Goal: Information Seeking & Learning: Learn about a topic

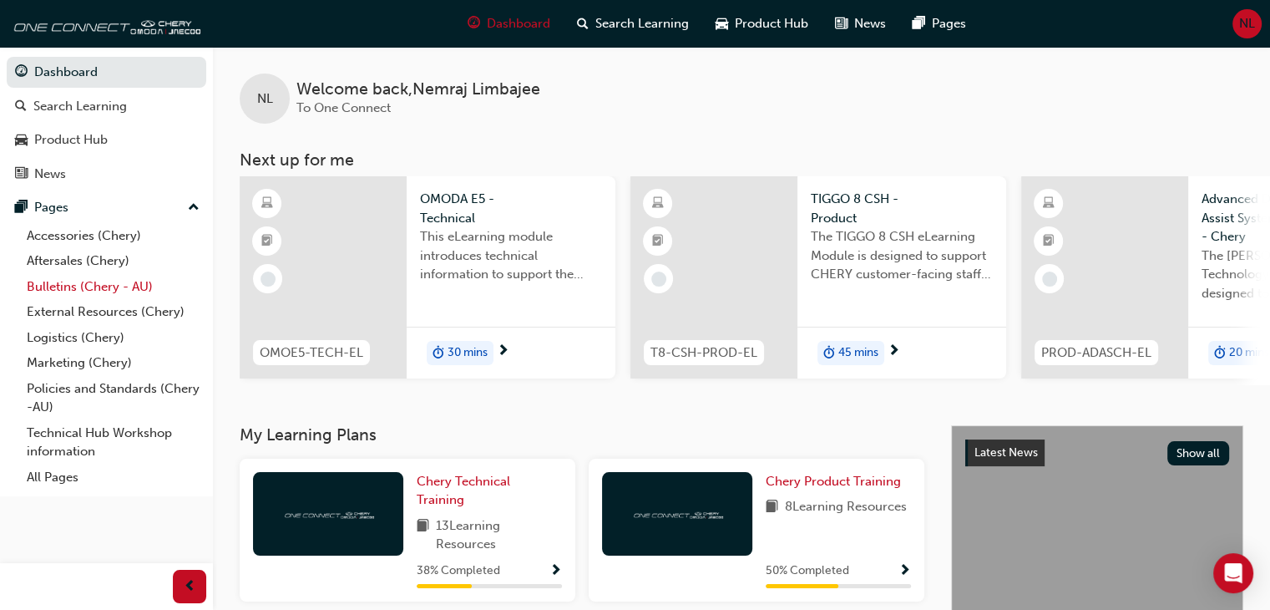
click at [123, 283] on link "Bulletins (Chery - AU)" at bounding box center [113, 287] width 186 height 26
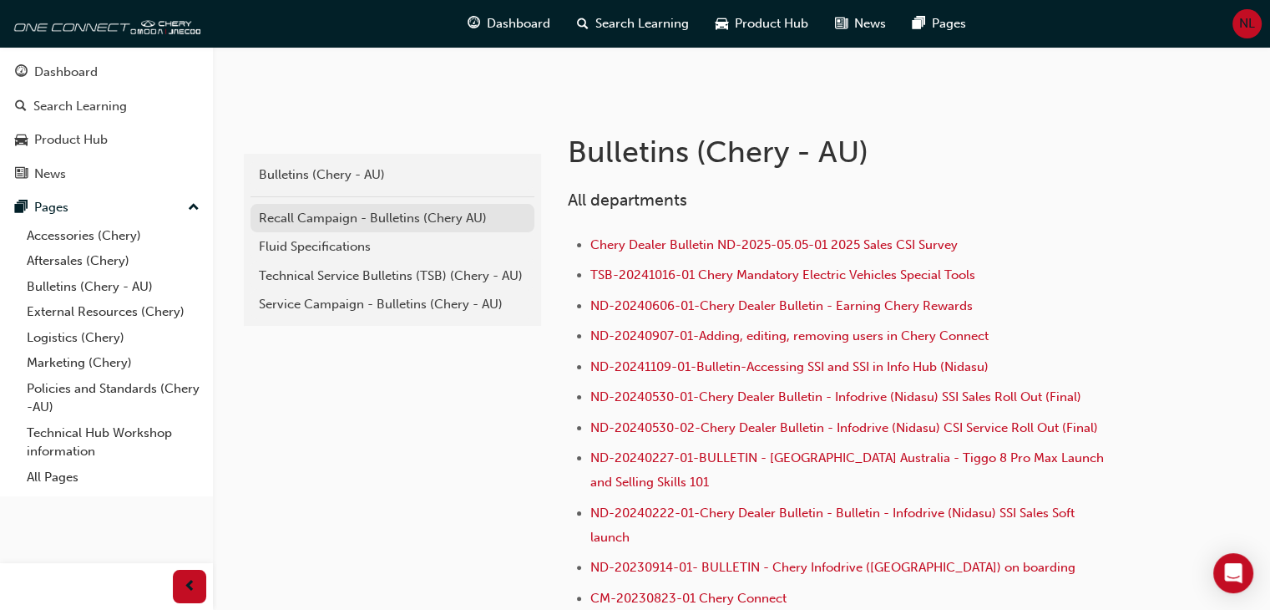
scroll to position [280, 0]
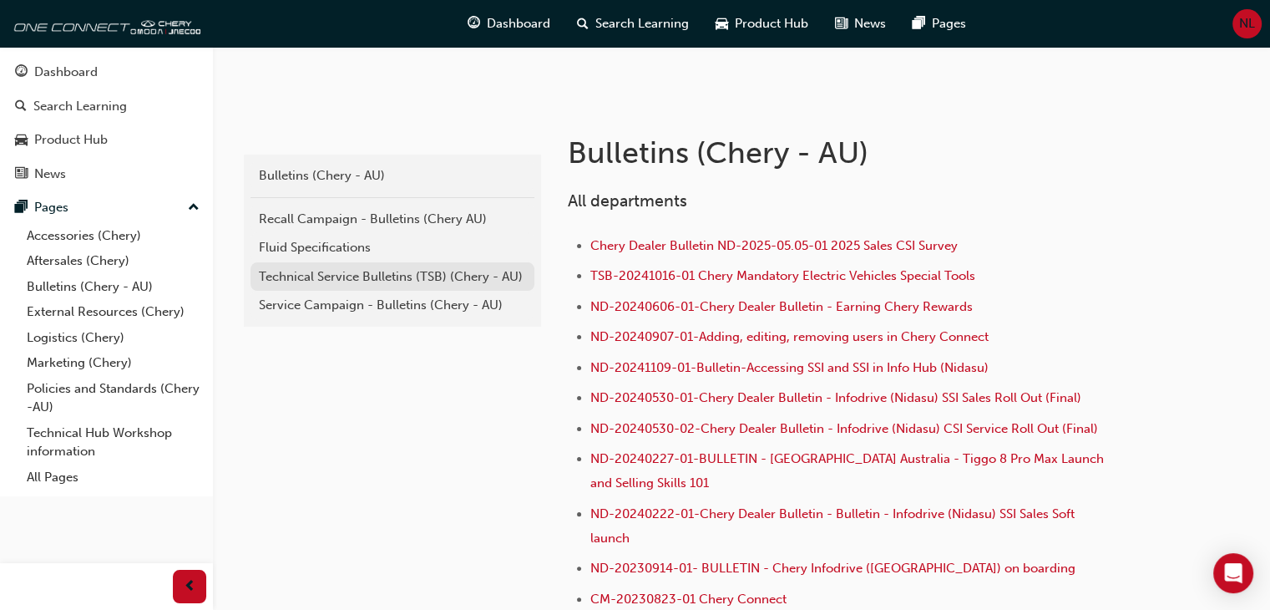
click at [408, 282] on div "Technical Service Bulletins (TSB) (Chery - AU)" at bounding box center [392, 276] width 267 height 19
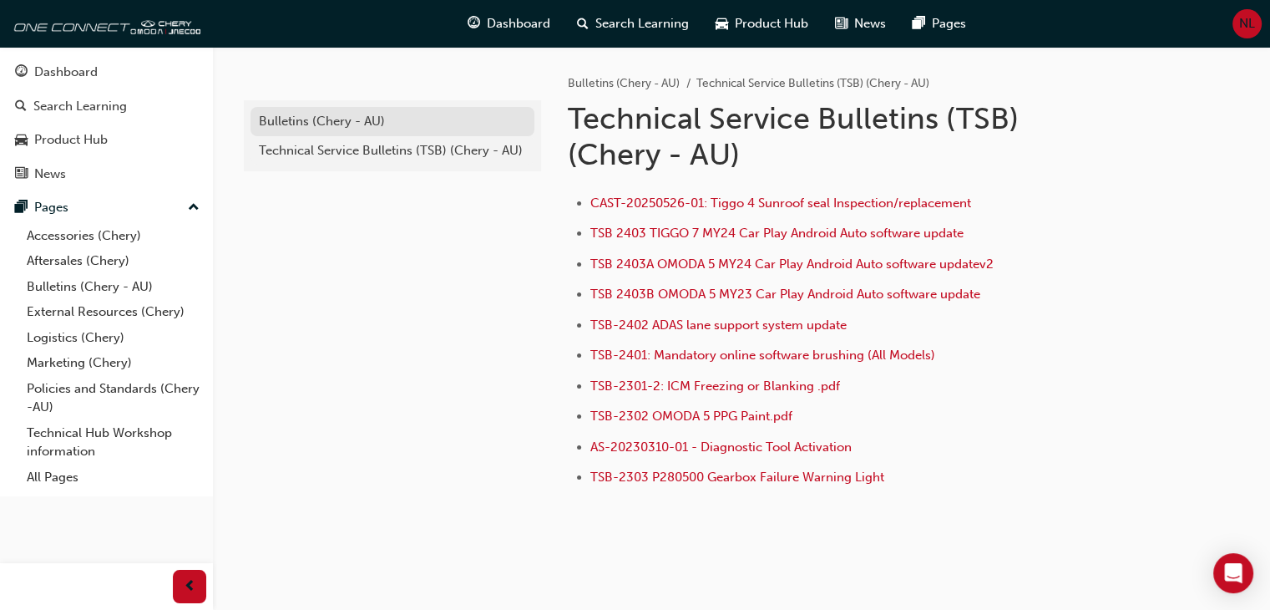
click at [444, 123] on div "Bulletins (Chery - AU)" at bounding box center [392, 121] width 267 height 19
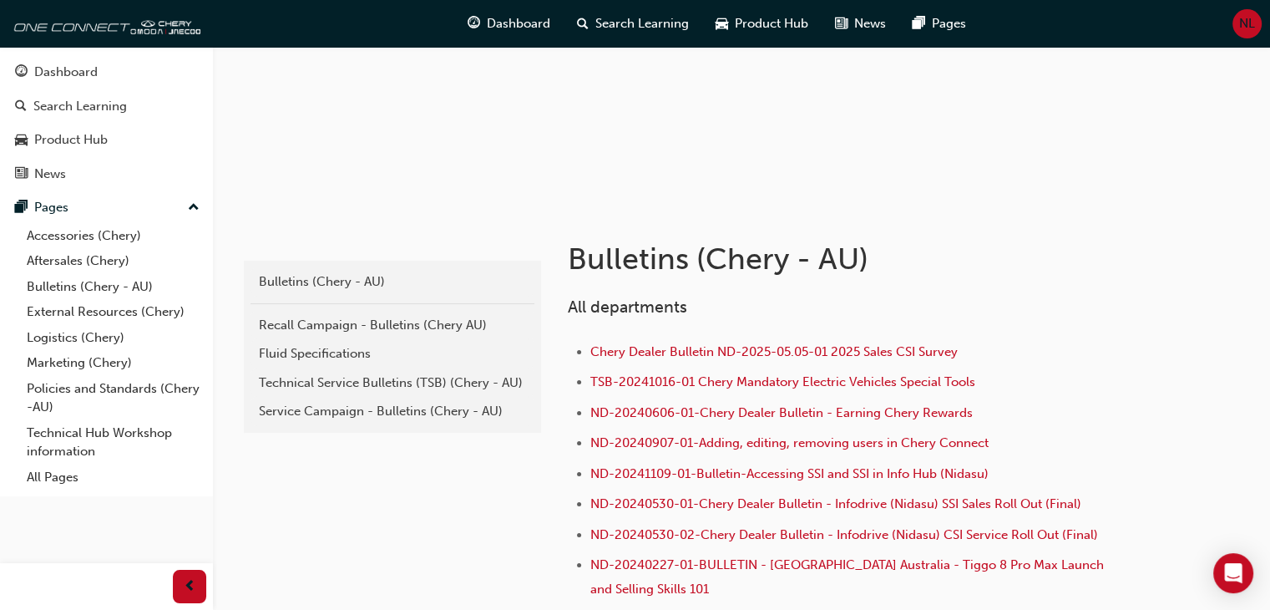
scroll to position [185, 0]
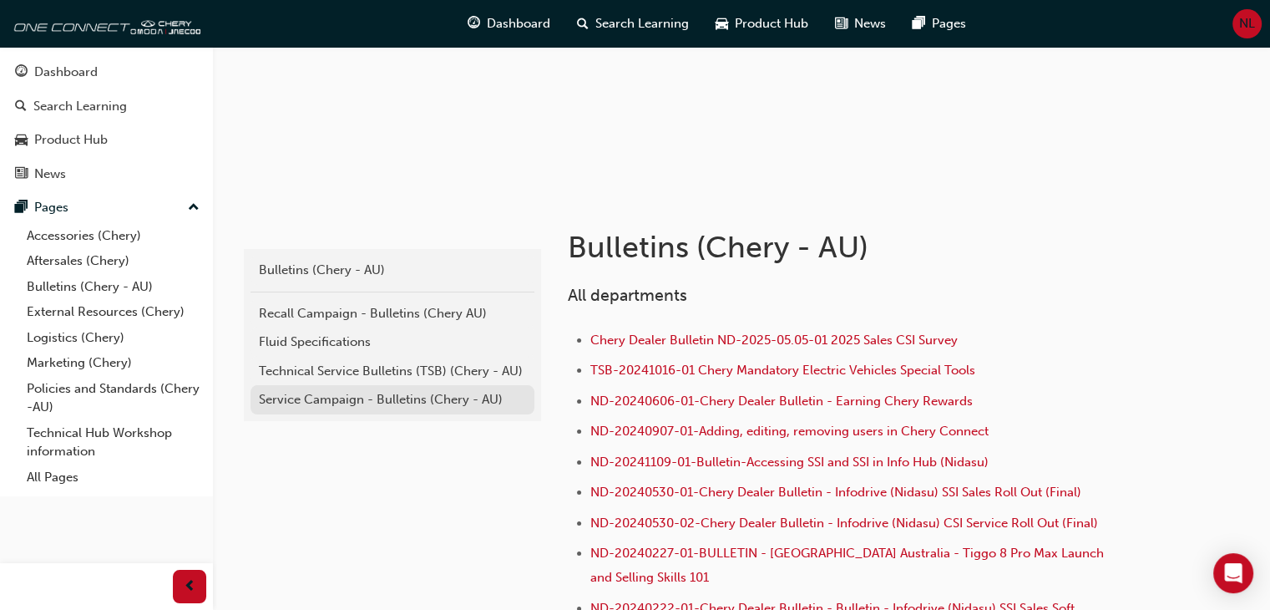
click at [454, 396] on div "Service Campaign - Bulletins (Chery - AU)" at bounding box center [392, 399] width 267 height 19
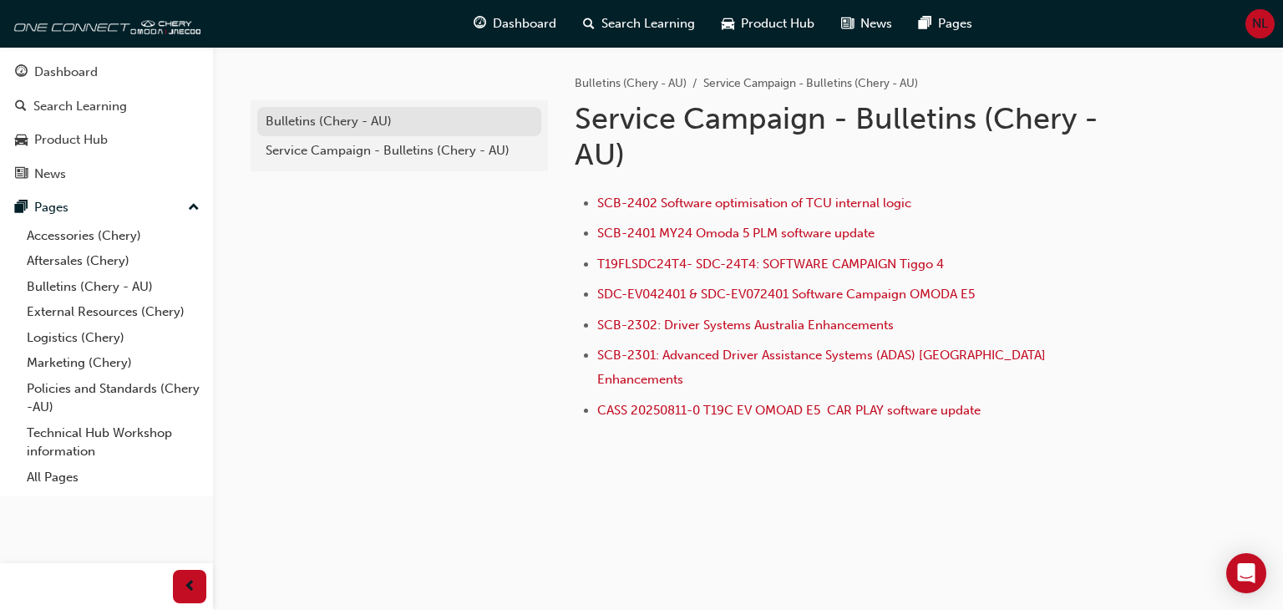
click at [382, 118] on div "Bulletins (Chery - AU)" at bounding box center [399, 121] width 267 height 19
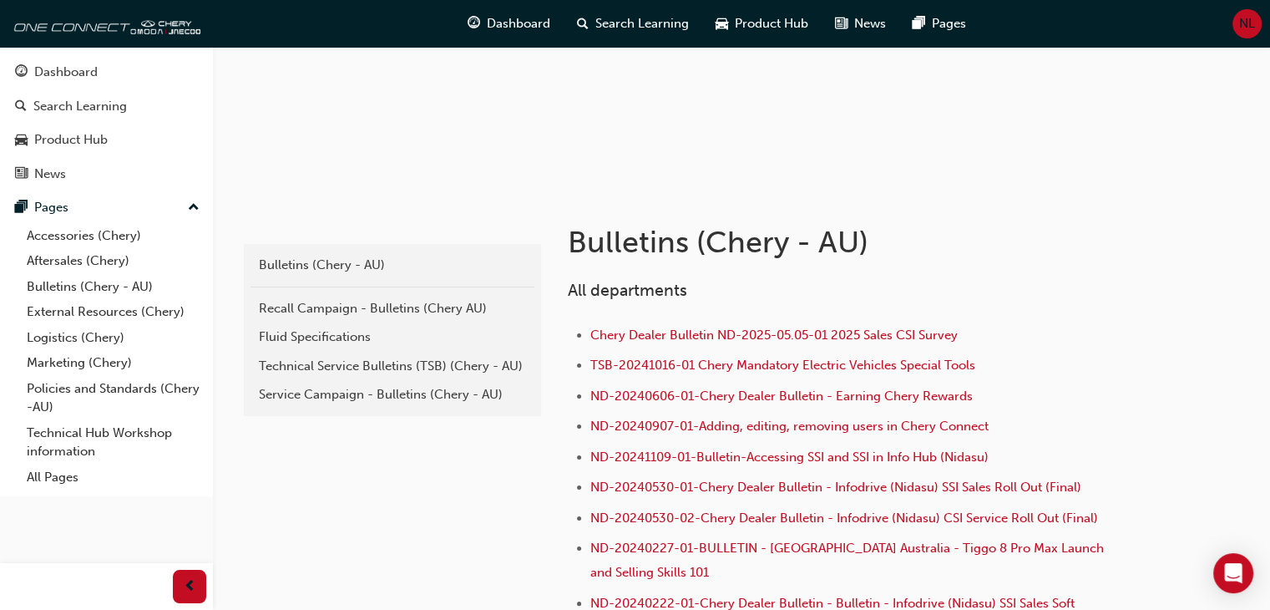
scroll to position [192, 0]
click at [422, 295] on link "Recall Campaign - Bulletins (Chery AU)" at bounding box center [393, 306] width 284 height 29
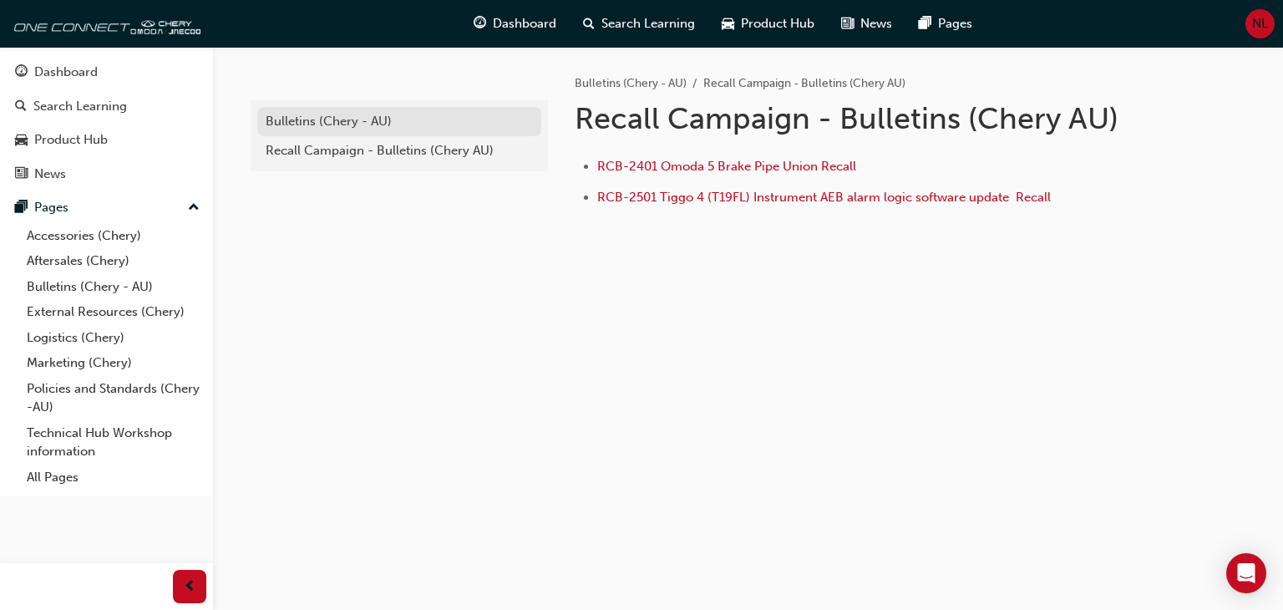
click at [385, 124] on div "Bulletins (Chery - AU)" at bounding box center [399, 121] width 267 height 19
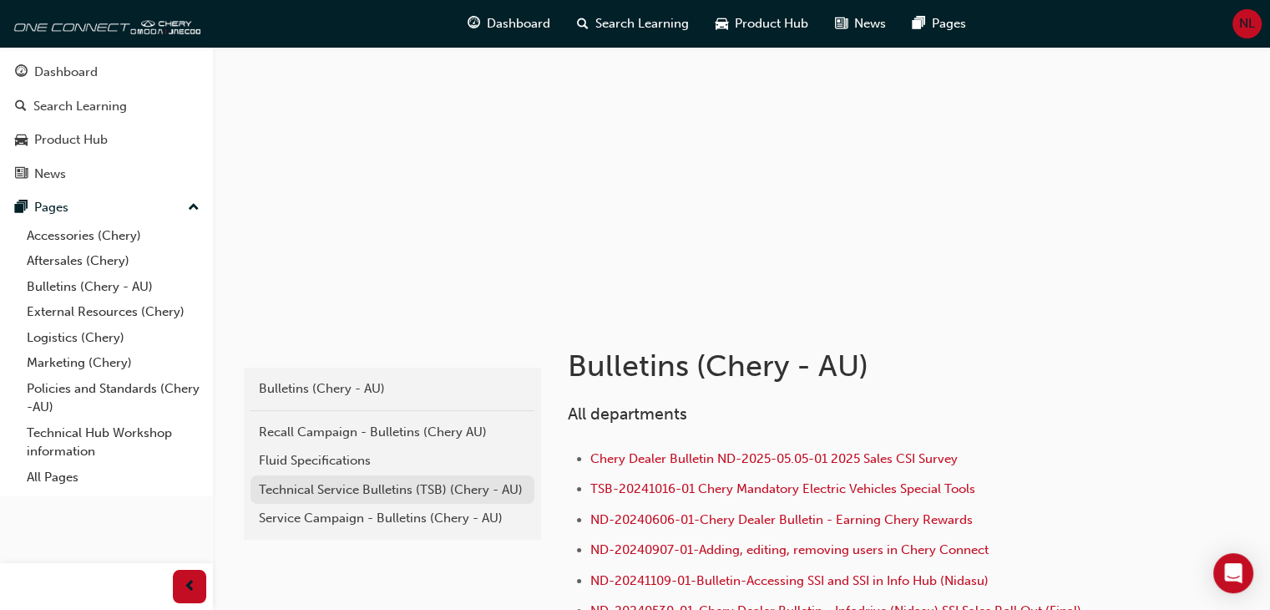
click at [437, 487] on div "Technical Service Bulletins (TSB) (Chery - AU)" at bounding box center [392, 489] width 267 height 19
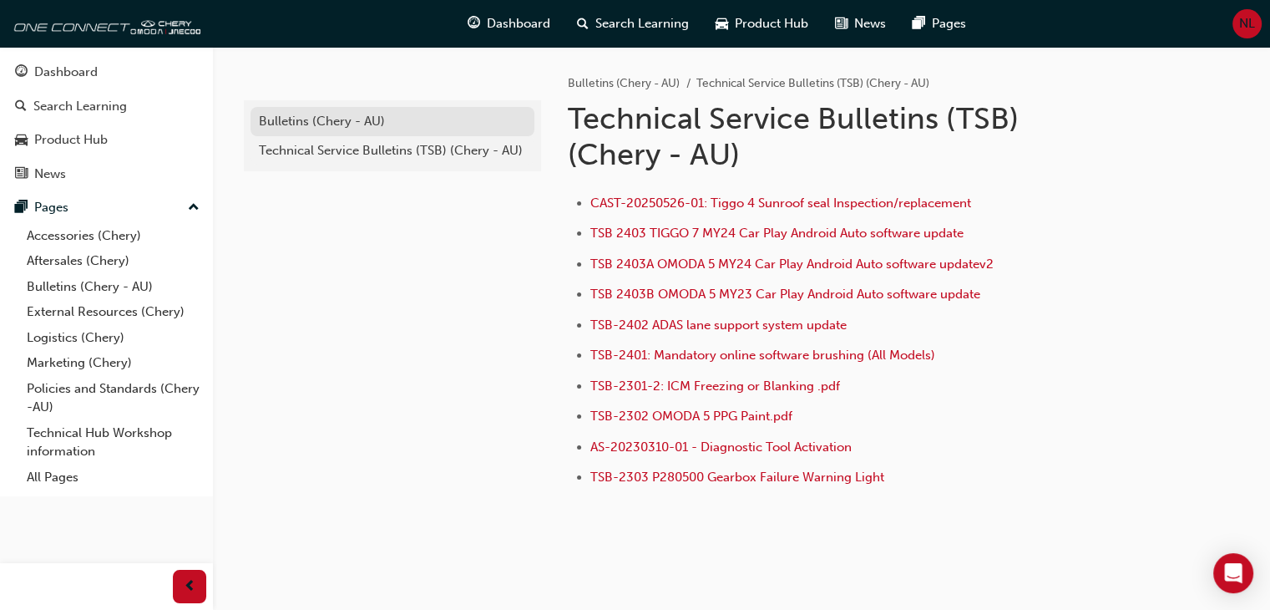
click at [344, 118] on div "Bulletins (Chery - AU)" at bounding box center [392, 121] width 267 height 19
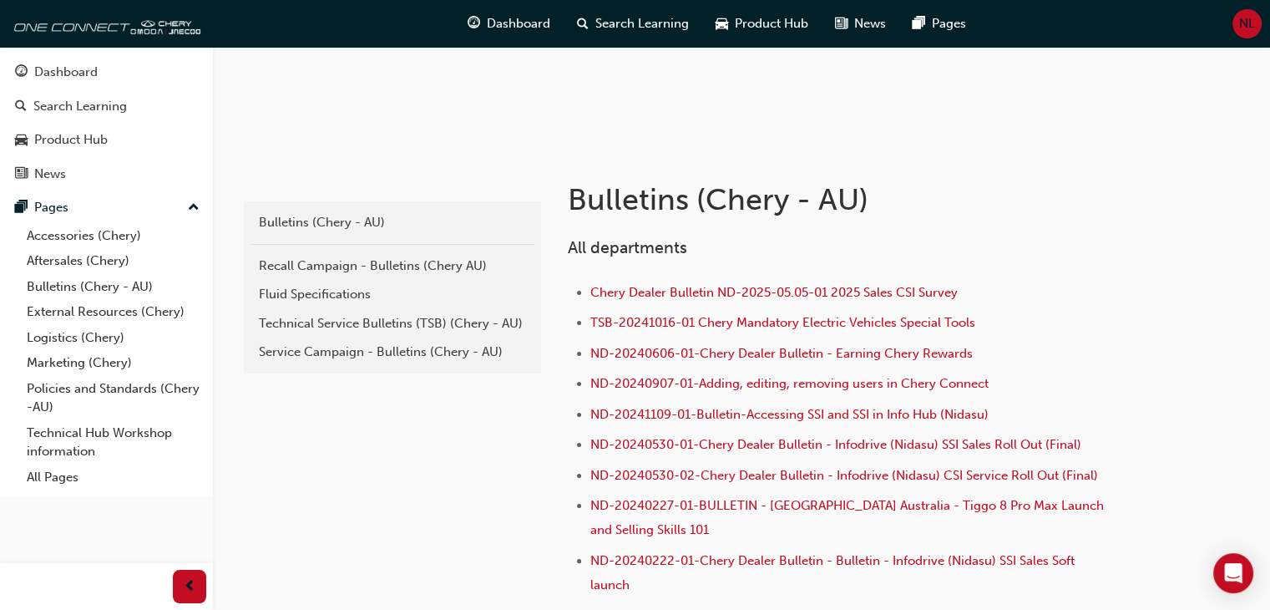
scroll to position [236, 0]
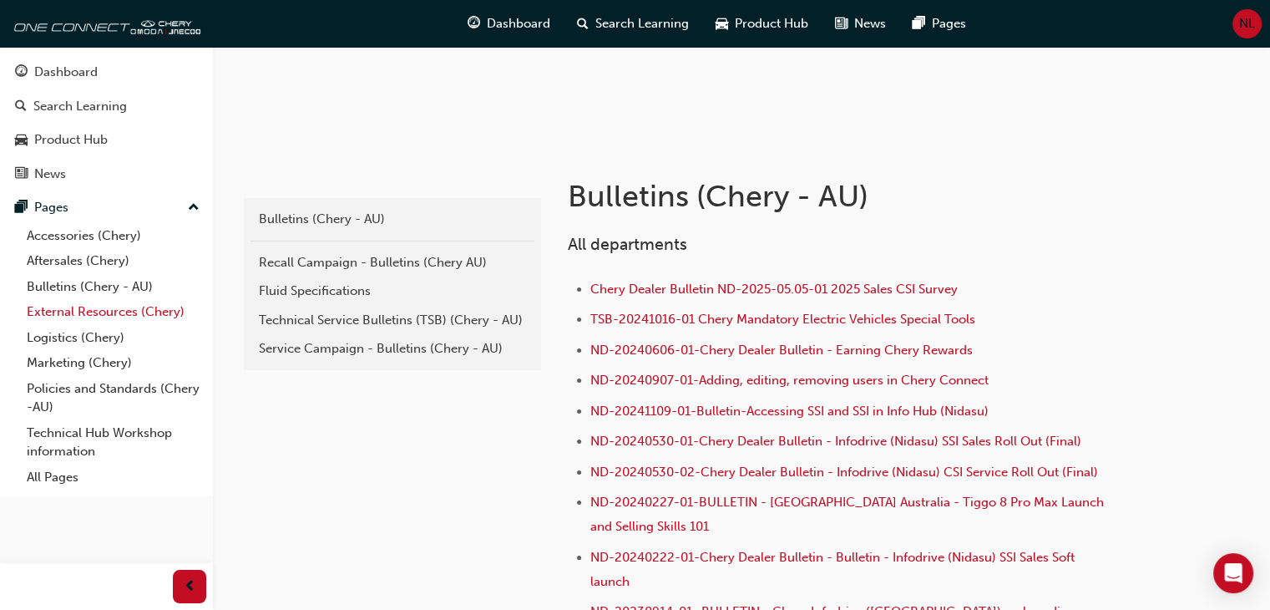
click at [97, 308] on link "External Resources (Chery)" at bounding box center [113, 312] width 186 height 26
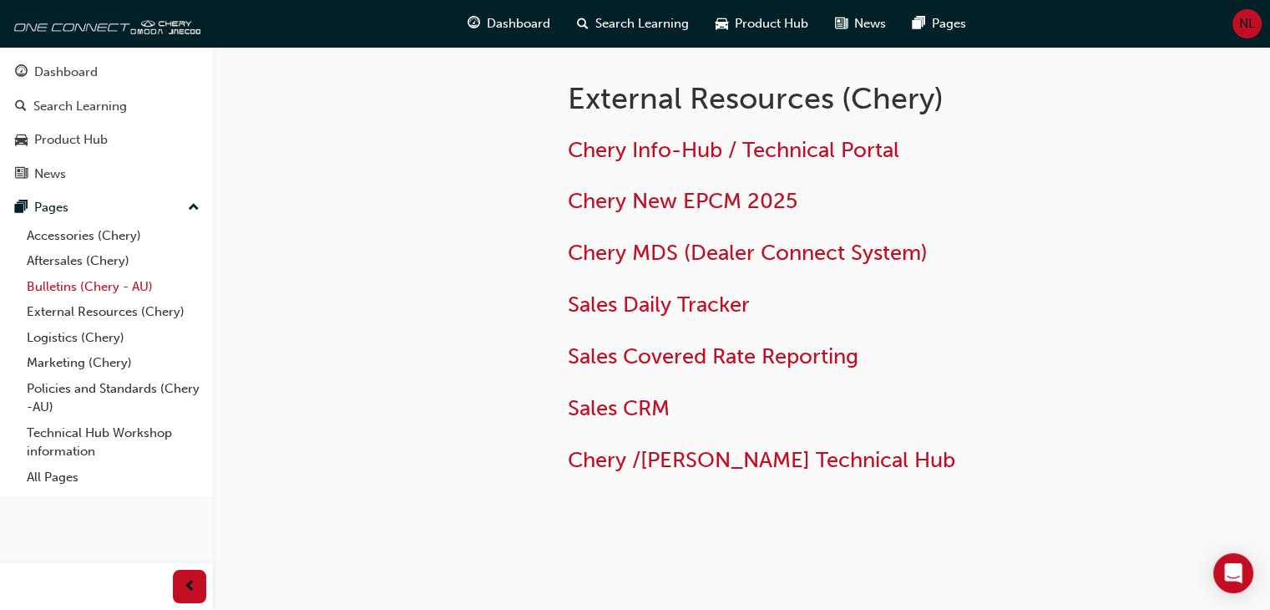
click at [101, 283] on link "Bulletins (Chery - AU)" at bounding box center [113, 287] width 186 height 26
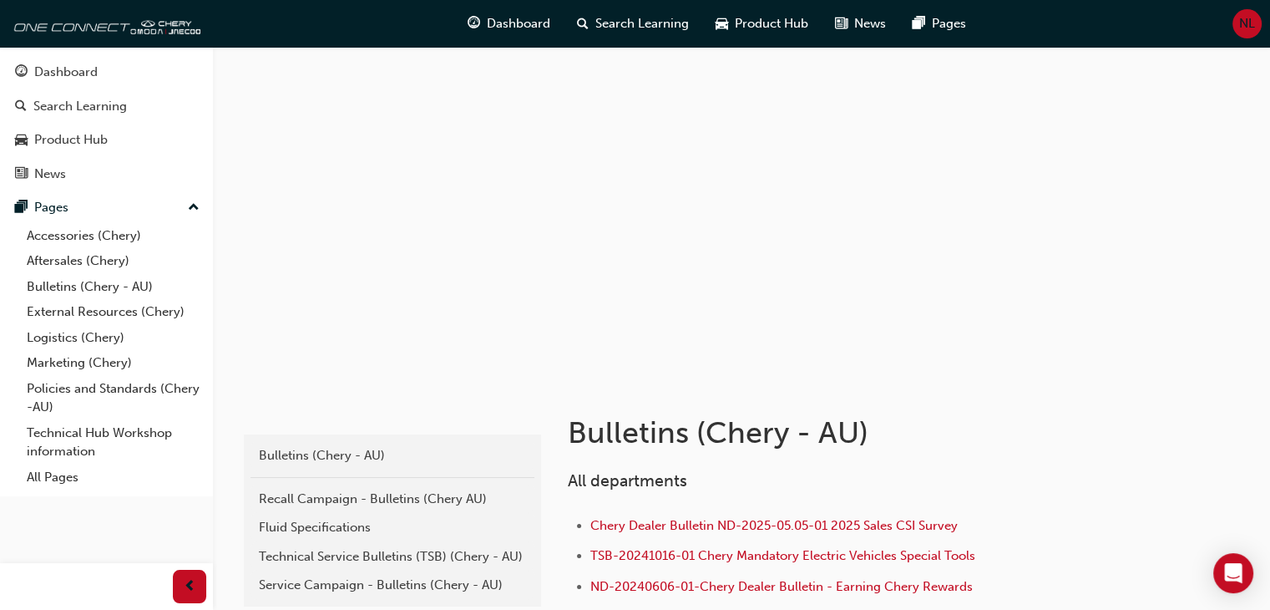
scroll to position [99, 0]
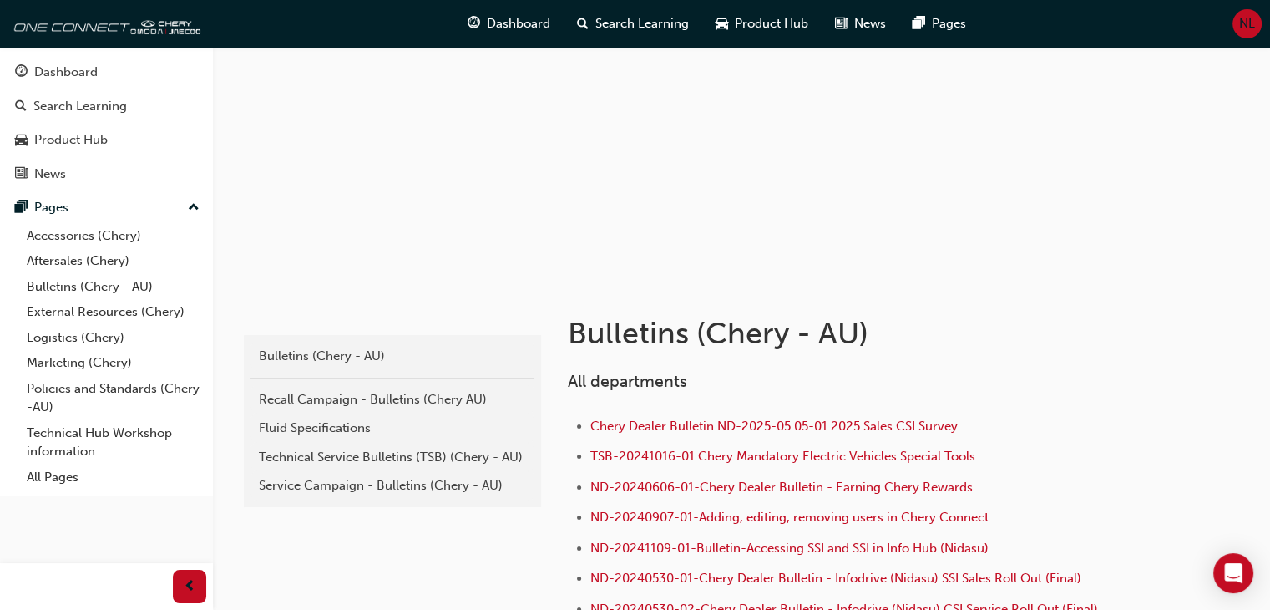
click at [312, 344] on link "Bulletins (Chery - AU)" at bounding box center [393, 356] width 284 height 29
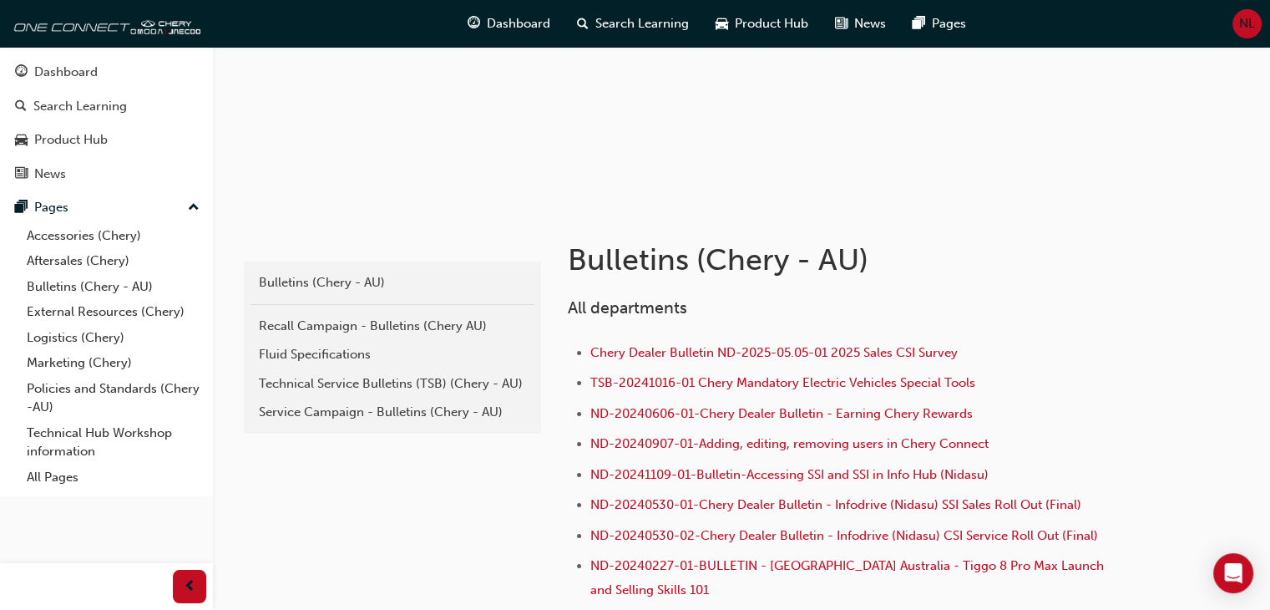
scroll to position [182, 0]
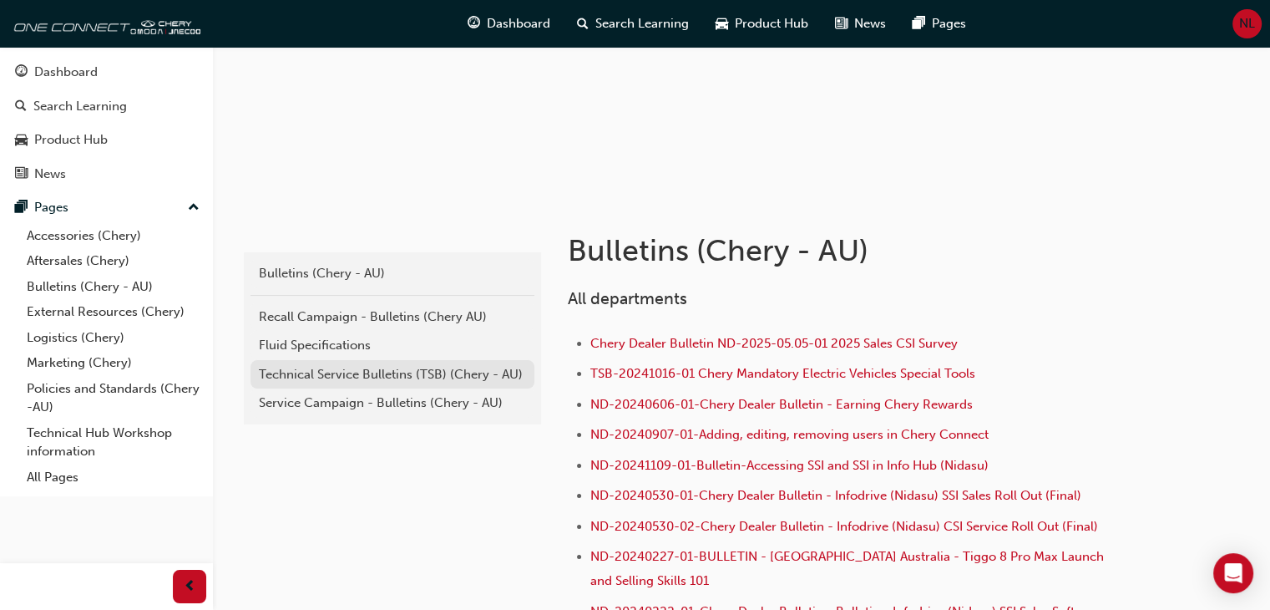
click at [301, 382] on div "Technical Service Bulletins (TSB) (Chery - AU)" at bounding box center [392, 374] width 267 height 19
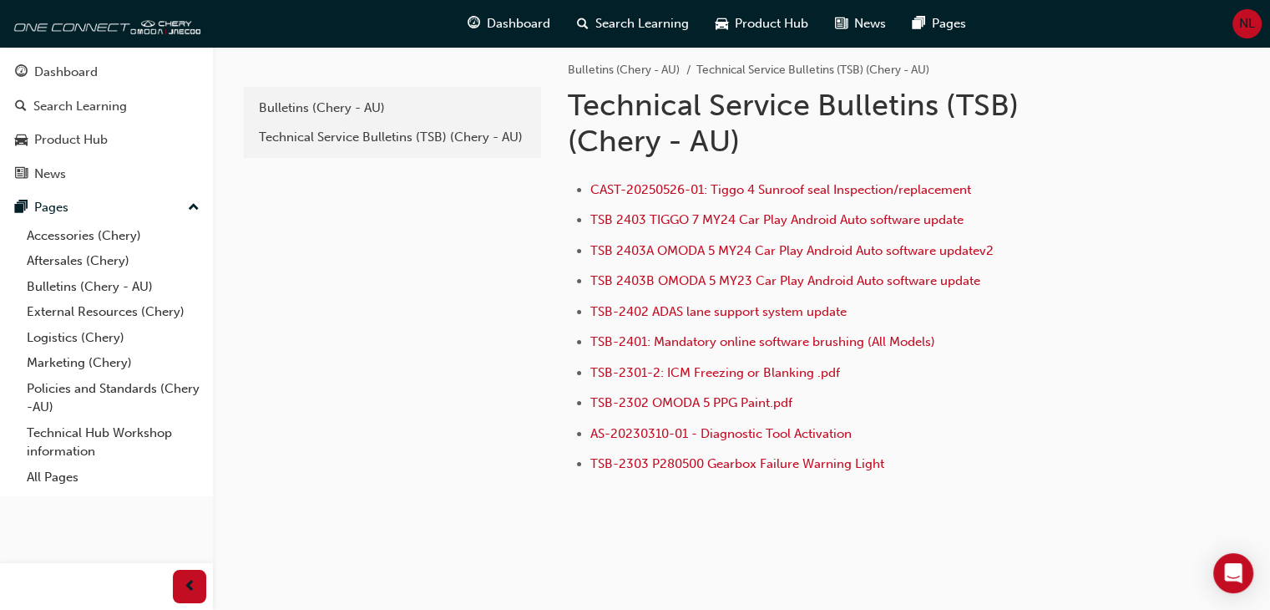
scroll to position [13, 0]
click at [316, 118] on link "Bulletins (Chery - AU)" at bounding box center [393, 108] width 284 height 29
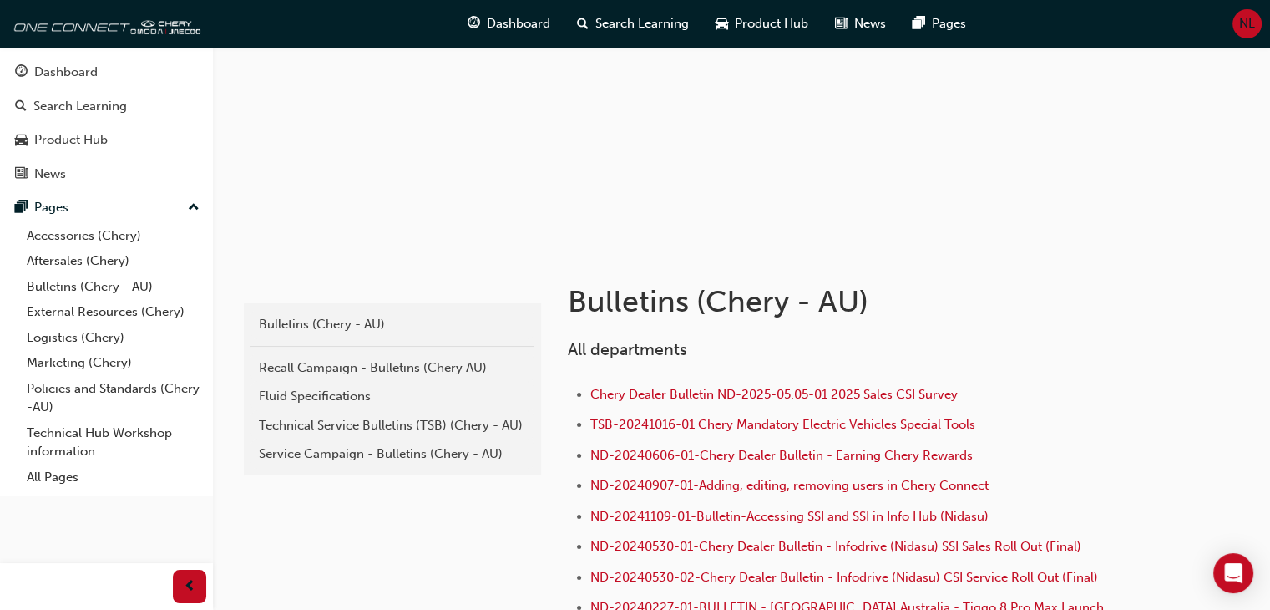
scroll to position [140, 0]
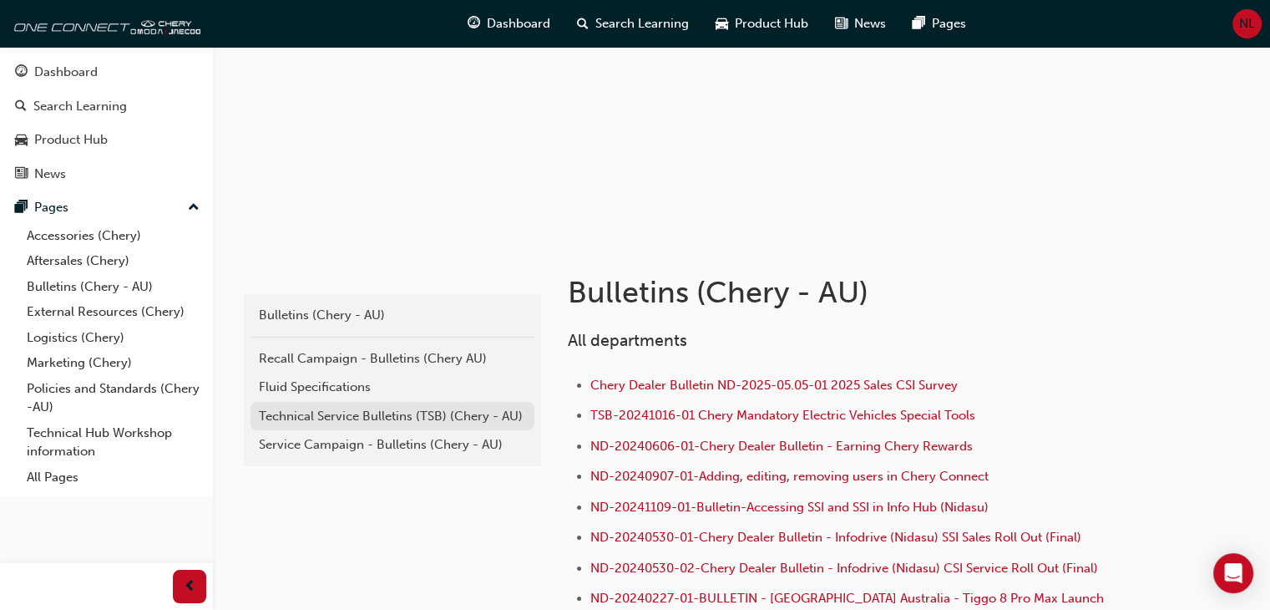
click at [490, 422] on div "Technical Service Bulletins (TSB) (Chery - AU)" at bounding box center [392, 416] width 267 height 19
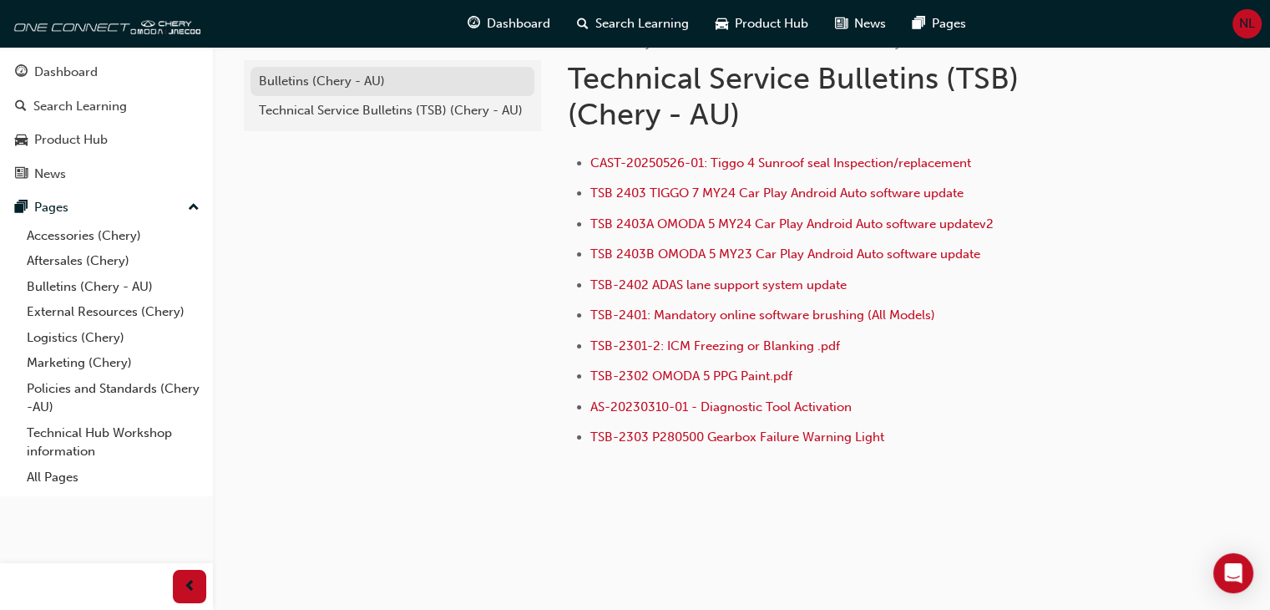
click at [373, 67] on link "Bulletins (Chery - AU)" at bounding box center [393, 81] width 284 height 29
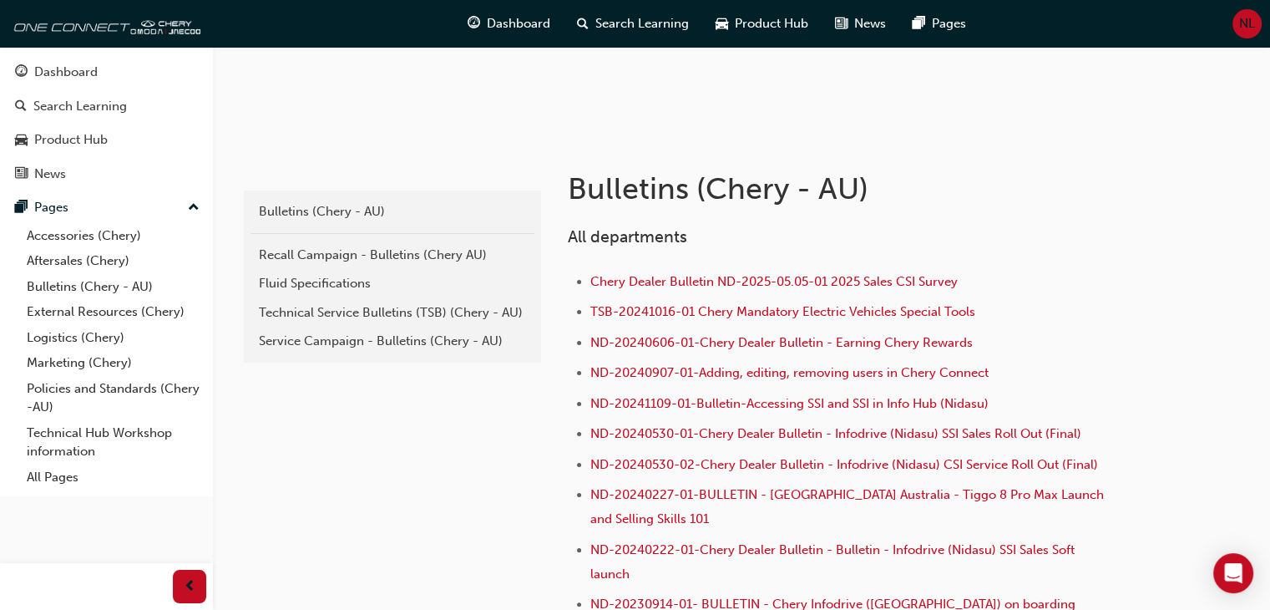
scroll to position [254, 0]
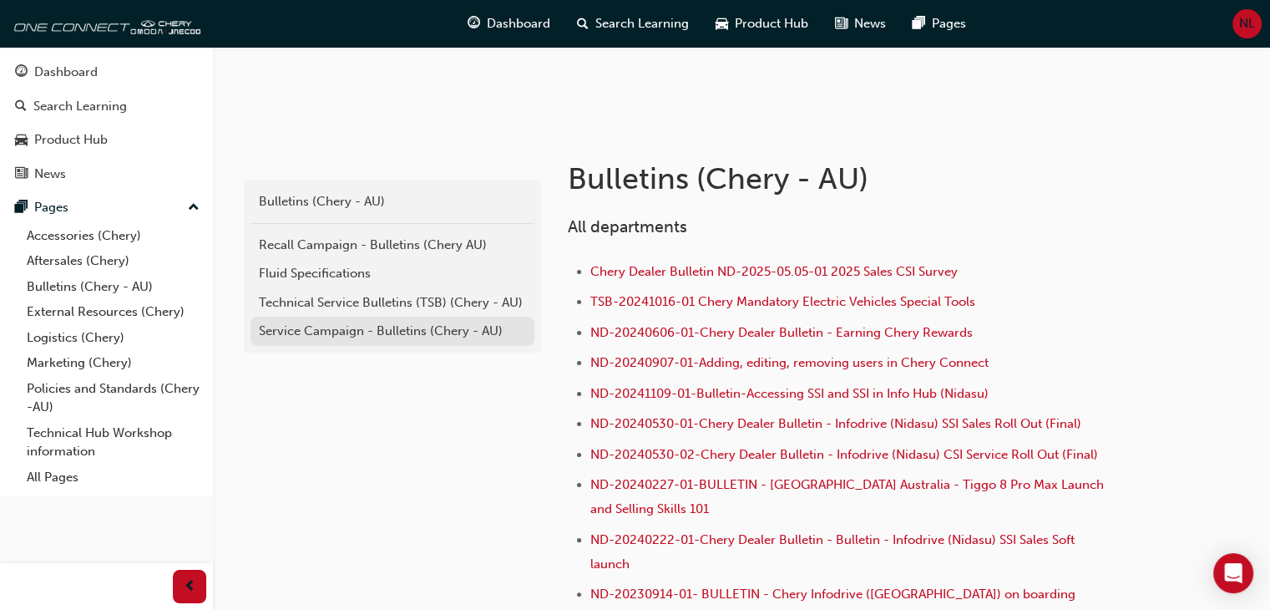
click at [423, 322] on div "Service Campaign - Bulletins (Chery - AU)" at bounding box center [392, 331] width 267 height 19
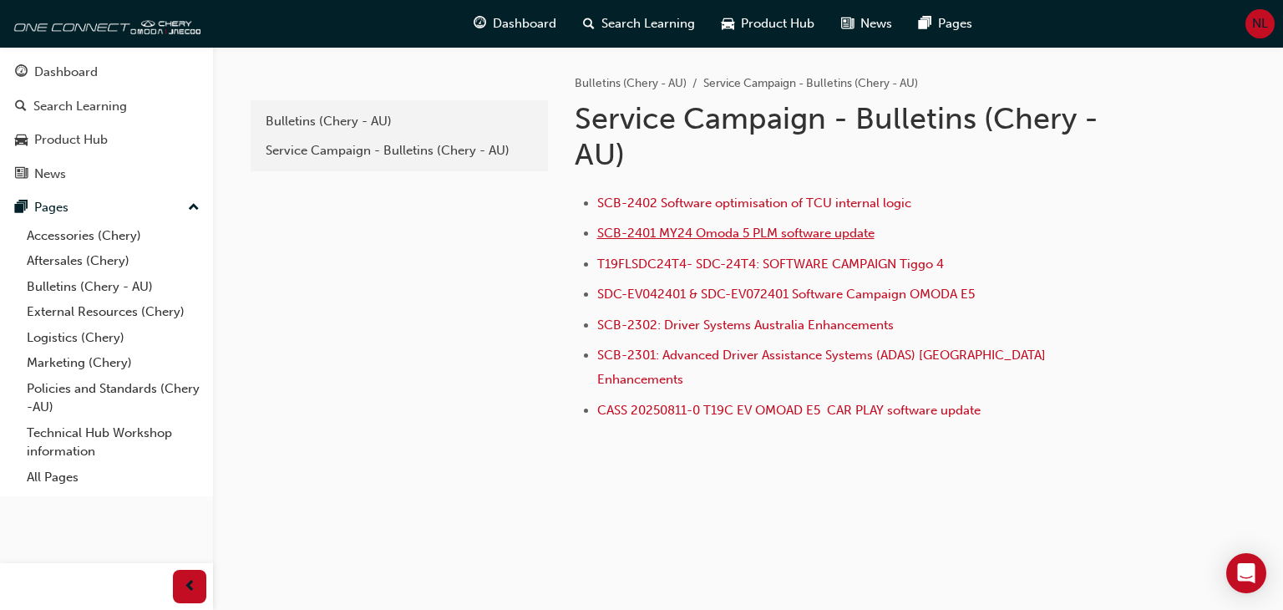
click at [637, 228] on span "SCB-2401 MY24 Omoda 5 PLM software update" at bounding box center [735, 232] width 277 height 15
click at [662, 201] on span "SCB-2402 Software optimisation of TCU internal logic" at bounding box center [754, 202] width 314 height 15
